Goal: Information Seeking & Learning: Understand process/instructions

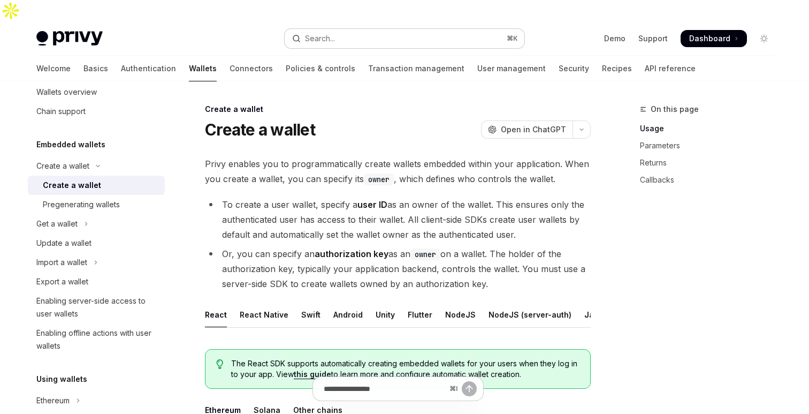
click at [333, 32] on div "Search..." at bounding box center [320, 38] width 30 height 13
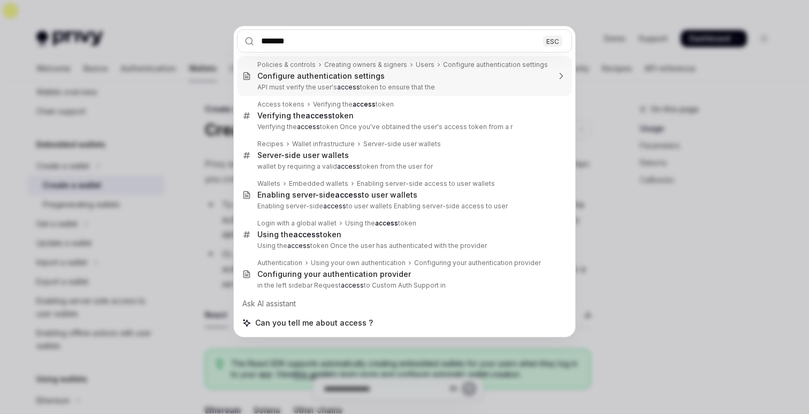
type input "******"
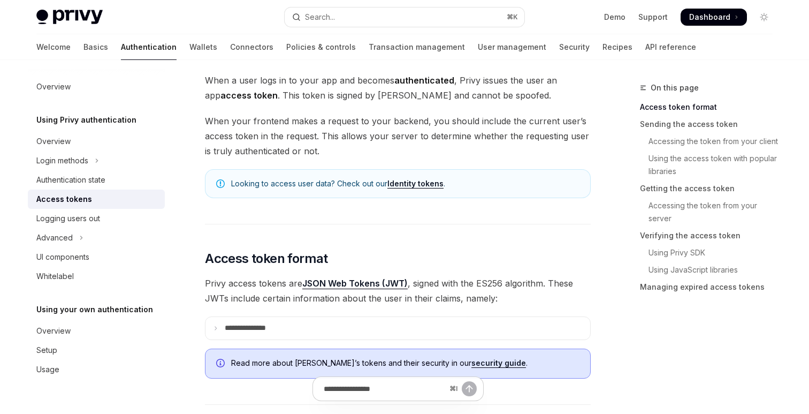
type textarea "*"
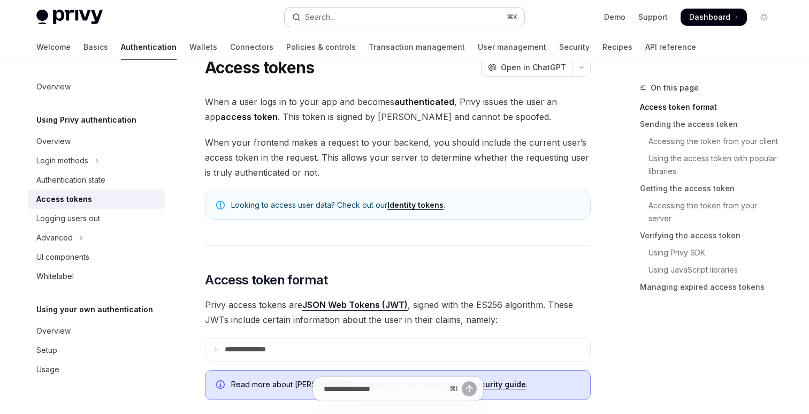
click at [307, 15] on div "Search..." at bounding box center [320, 17] width 30 height 13
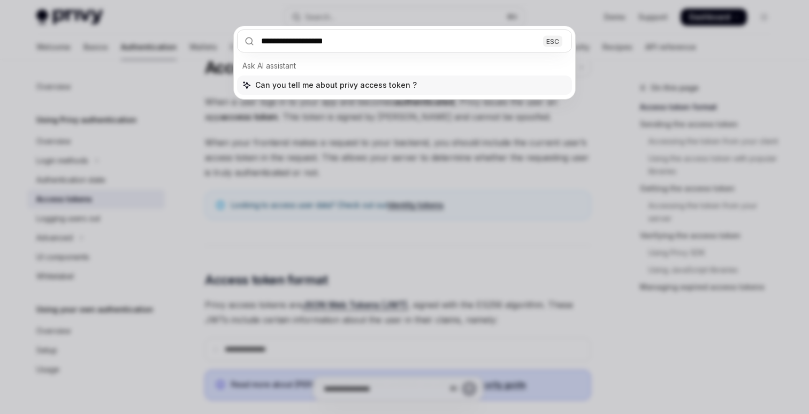
type input "**********"
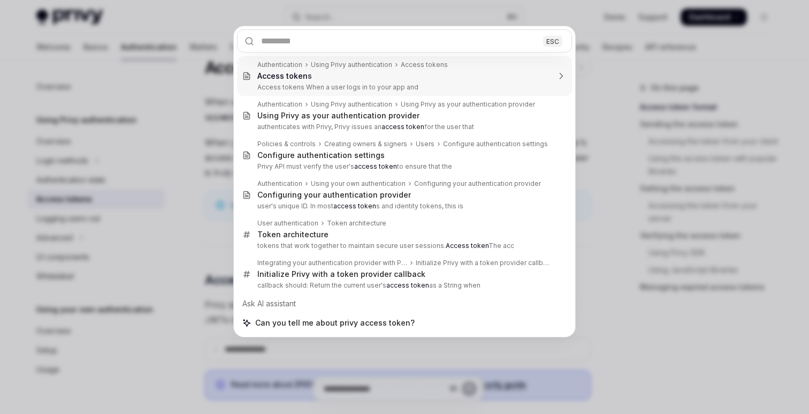
scroll to position [60, 0]
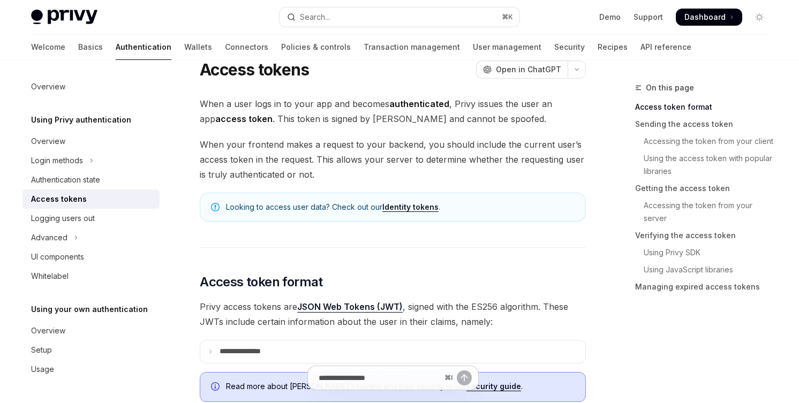
type textarea "*"
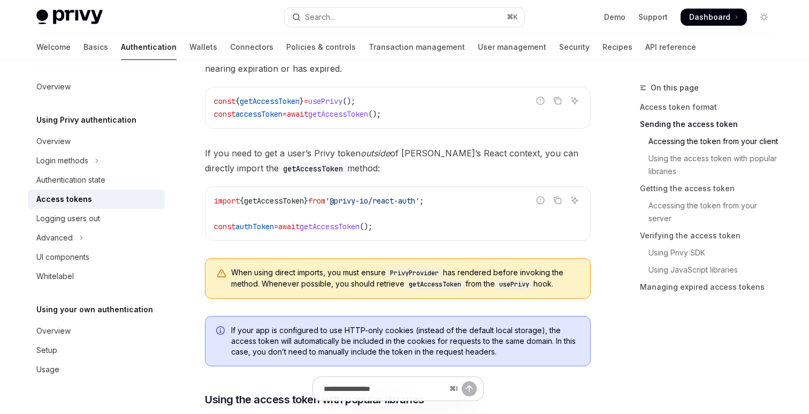
scroll to position [557, 0]
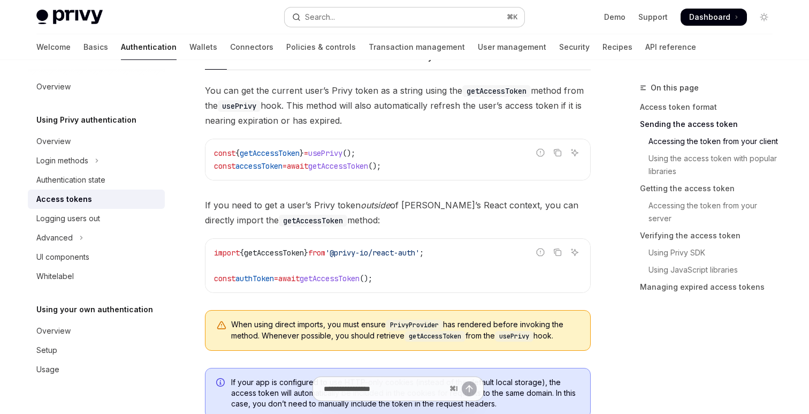
click at [344, 25] on button "Search... ⌘ K" at bounding box center [405, 16] width 240 height 19
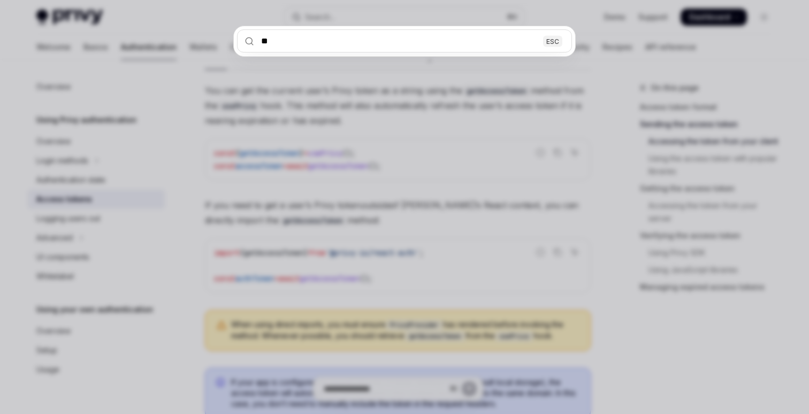
type input "***"
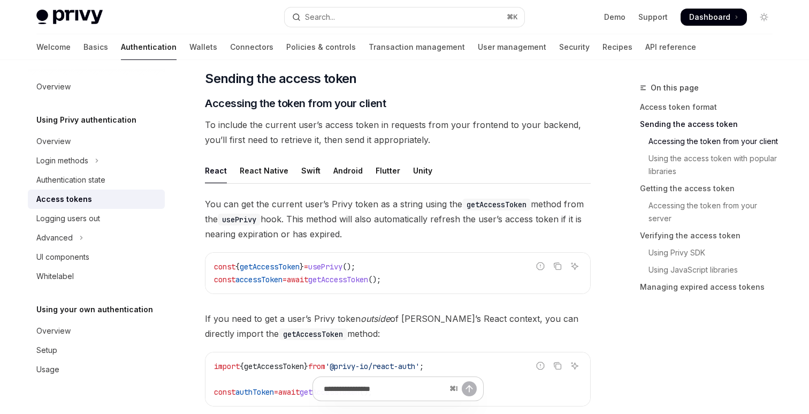
scroll to position [488, 0]
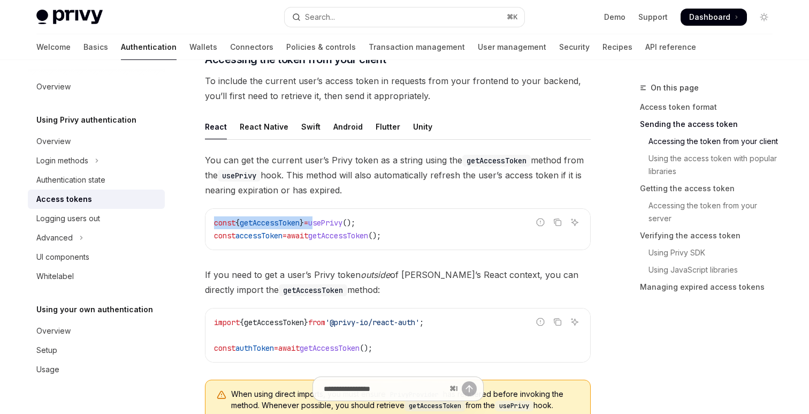
drag, startPoint x: 239, startPoint y: 194, endPoint x: 340, endPoint y: 199, distance: 101.3
click at [338, 209] on div "const { getAccessToken } = usePrivy (); const accessToken = await getAccessToke…" at bounding box center [398, 229] width 385 height 41
click at [343, 218] on span "usePrivy" at bounding box center [325, 223] width 34 height 10
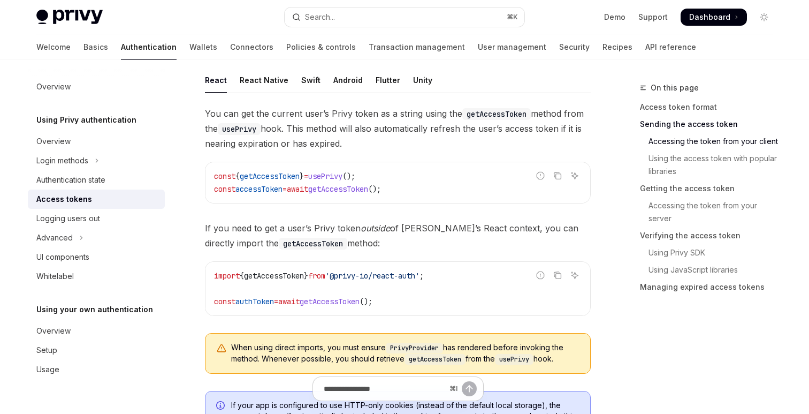
click at [345, 187] on div "You can get the current user’s Privy token as a string using the getAccessToken…" at bounding box center [398, 244] width 386 height 276
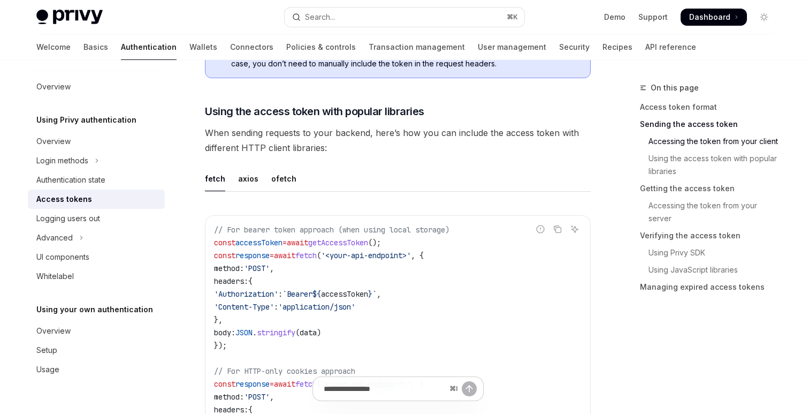
scroll to position [854, 0]
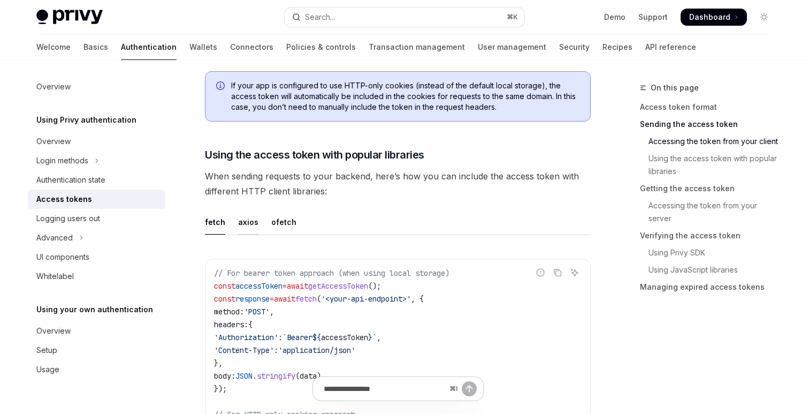
click at [250, 209] on div "axios" at bounding box center [248, 221] width 20 height 25
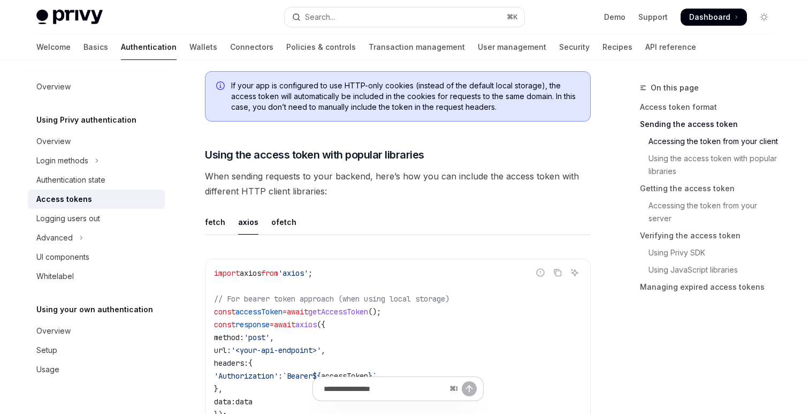
click at [250, 209] on div "axios" at bounding box center [248, 221] width 20 height 25
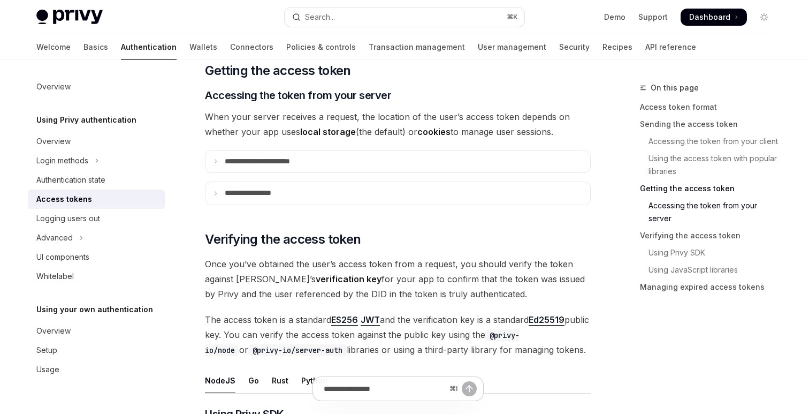
scroll to position [1405, 0]
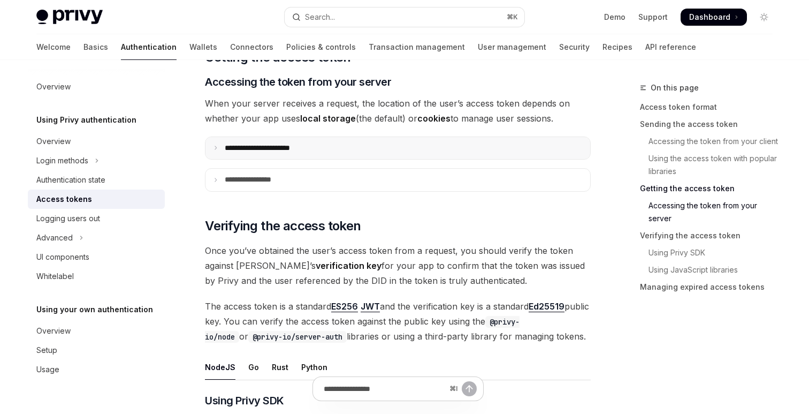
click at [237, 143] on p "**********" at bounding box center [269, 148] width 89 height 10
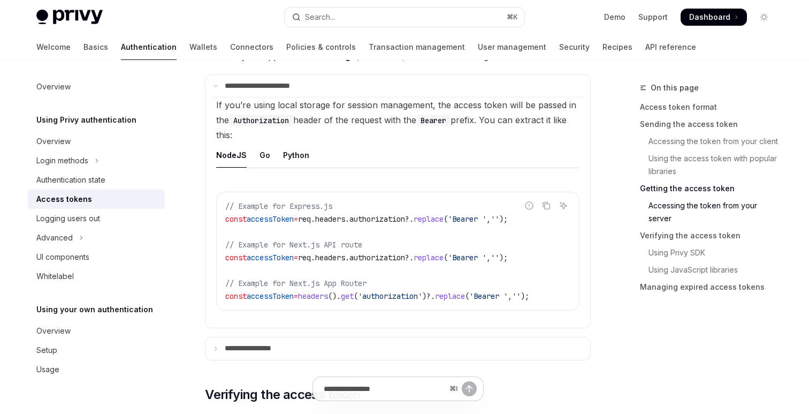
scroll to position [1508, 0]
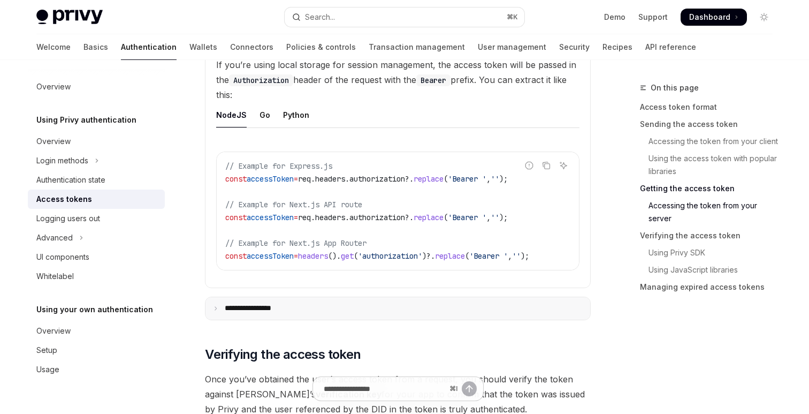
click at [335, 297] on summary "**********" at bounding box center [398, 308] width 385 height 22
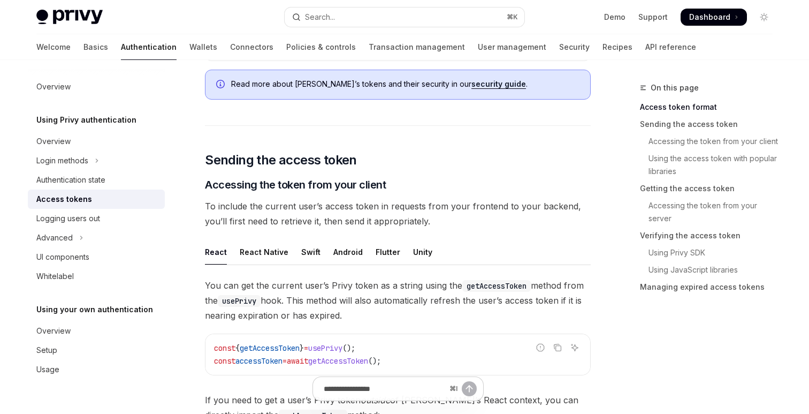
scroll to position [458, 0]
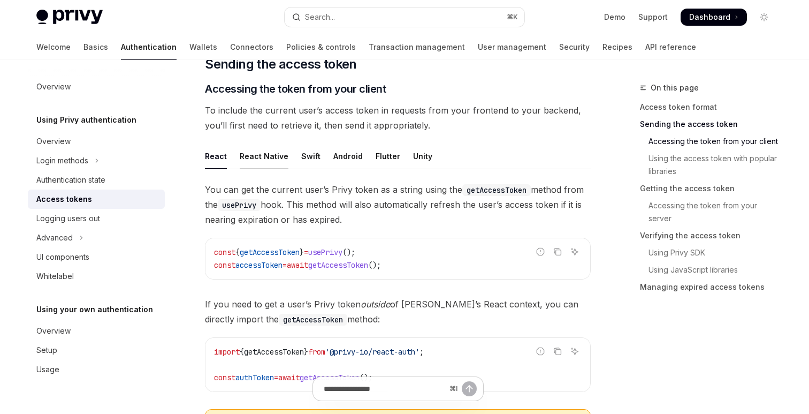
click at [276, 143] on div "React Native" at bounding box center [264, 155] width 49 height 25
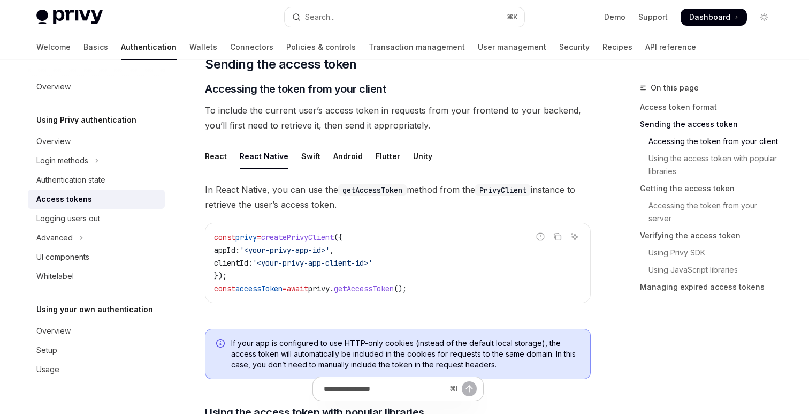
click at [316, 143] on ul "React React Native Swift Android Flutter Unity" at bounding box center [398, 156] width 386 height 26
click at [208, 143] on div "React" at bounding box center [216, 155] width 22 height 25
type textarea "*"
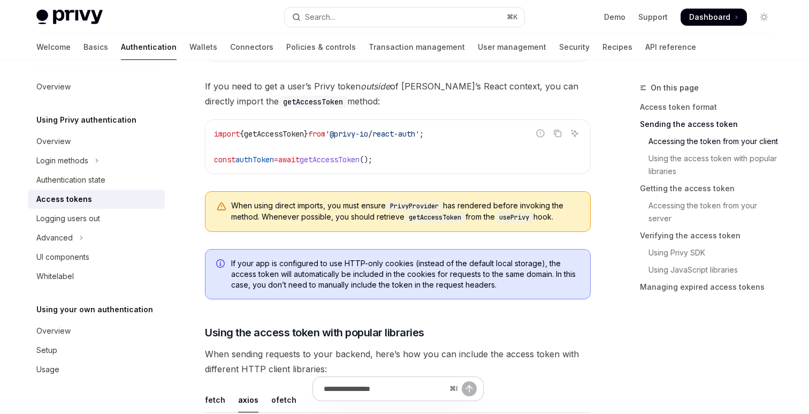
scroll to position [679, 0]
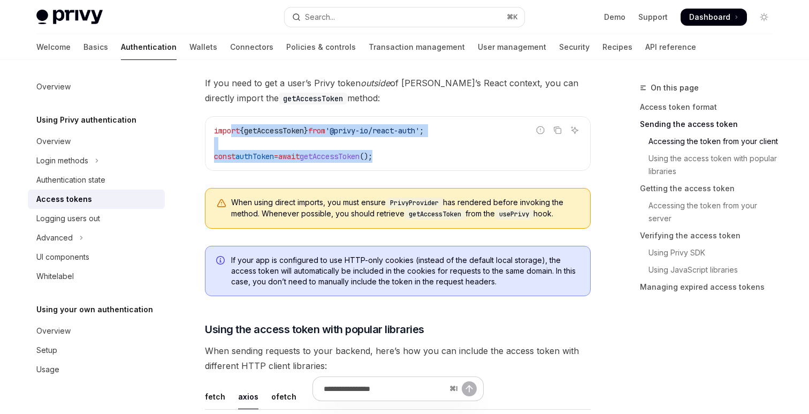
drag, startPoint x: 407, startPoint y: 141, endPoint x: 231, endPoint y: 108, distance: 179.7
click at [231, 117] on div "import { getAccessToken } from '@privy-io/react-auth' ; const authToken = await…" at bounding box center [398, 144] width 385 height 54
click at [231, 126] on span "import" at bounding box center [227, 131] width 26 height 10
drag, startPoint x: 216, startPoint y: 106, endPoint x: 343, endPoint y: 119, distance: 128.1
click at [343, 124] on code "import { getAccessToken } from '@privy-io/react-auth' ; const authToken = await…" at bounding box center [398, 143] width 368 height 39
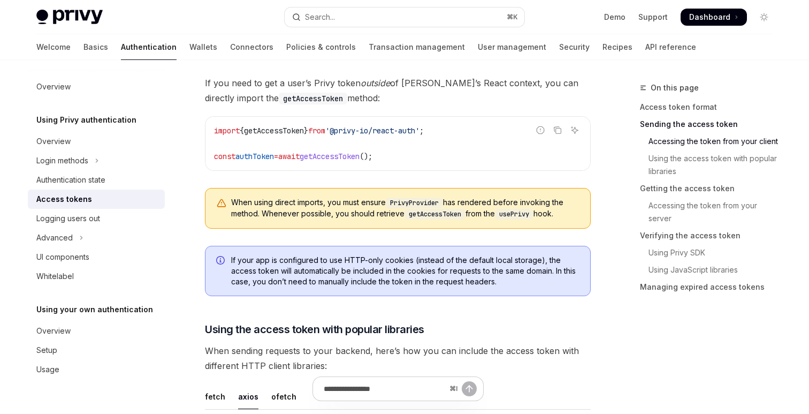
click at [371, 124] on code "import { getAccessToken } from '@privy-io/react-auth' ; const authToken = await…" at bounding box center [398, 143] width 368 height 39
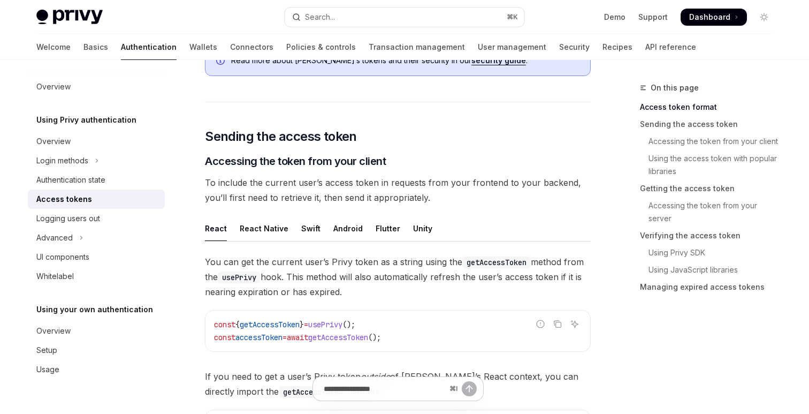
scroll to position [385, 0]
